Goal: Transaction & Acquisition: Purchase product/service

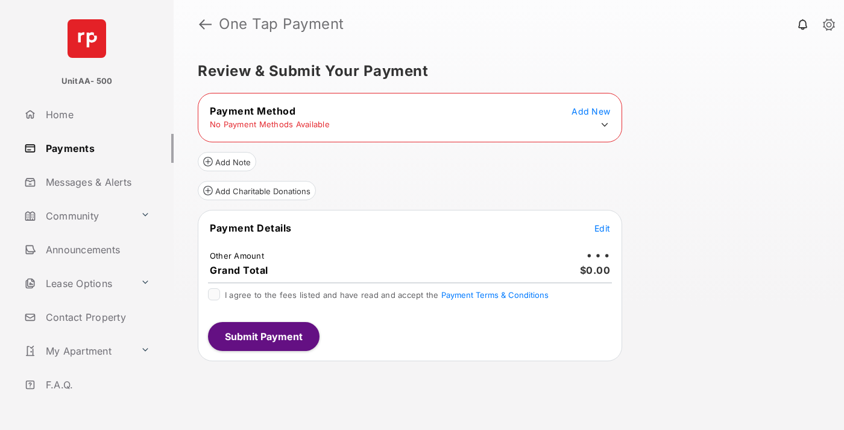
click at [604, 125] on icon at bounding box center [604, 124] width 11 height 11
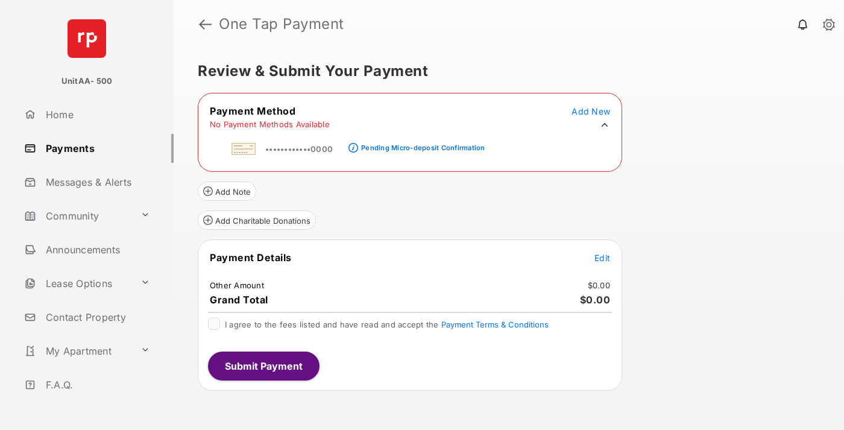
click at [421, 144] on div "Pending Micro-deposit Confirmation" at bounding box center [423, 147] width 124 height 8
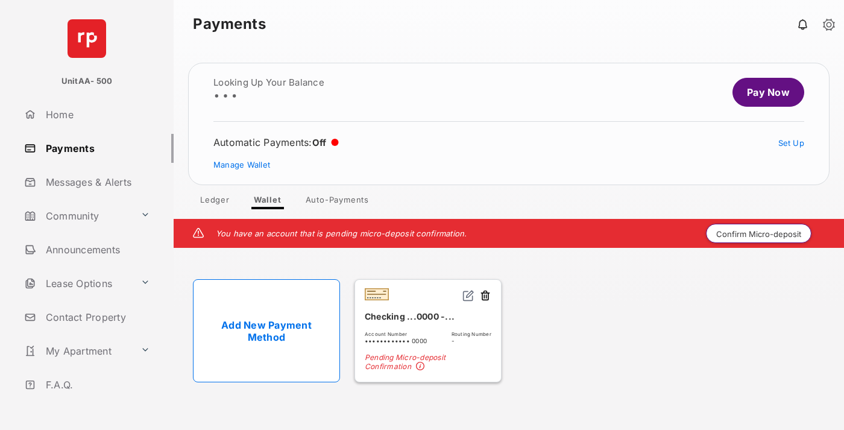
click at [759, 233] on button "Confirm Micro-deposit" at bounding box center [758, 233] width 105 height 19
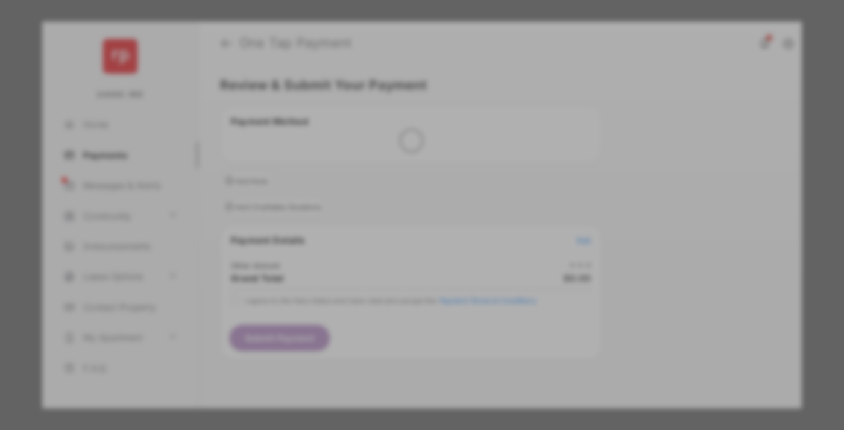
click at [400, 194] on div "Other Amount" at bounding box center [399, 203] width 195 height 20
type input "****"
click at [381, 304] on button "Save" at bounding box center [381, 318] width 60 height 29
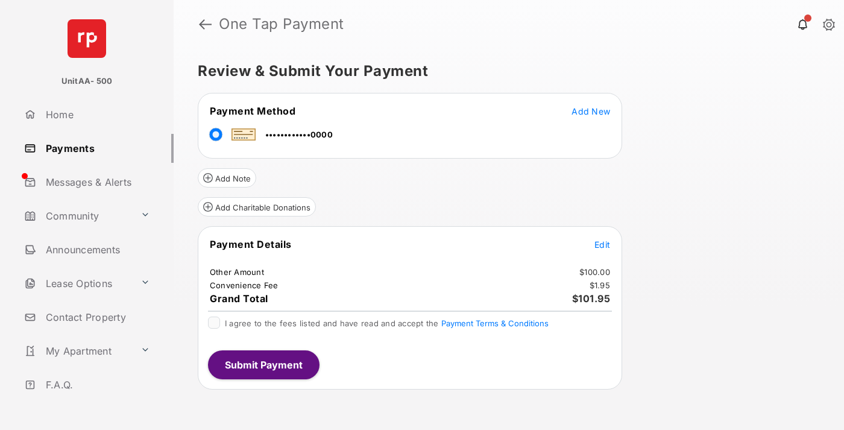
click at [602, 244] on span "Edit" at bounding box center [602, 244] width 16 height 10
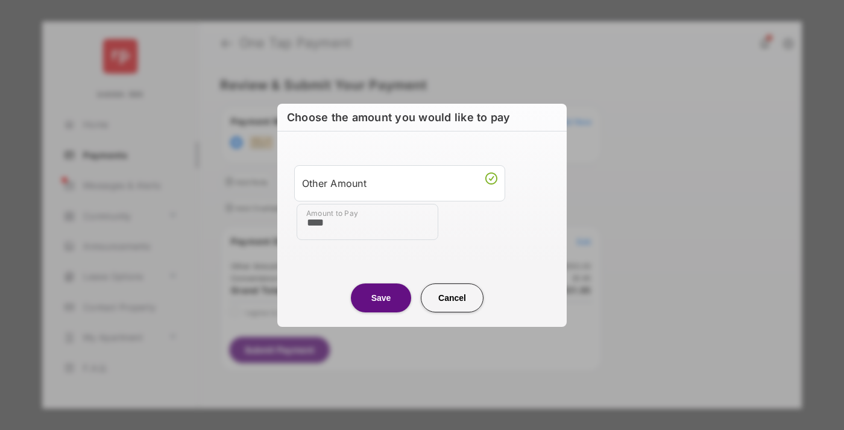
click at [381, 297] on button "Save" at bounding box center [381, 297] width 60 height 29
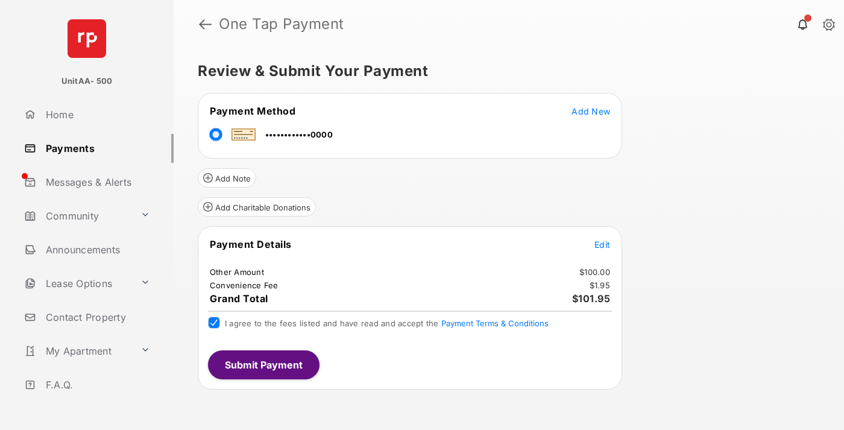
click at [263, 364] on button "Submit Payment" at bounding box center [263, 364] width 111 height 29
